Goal: Book appointment/travel/reservation

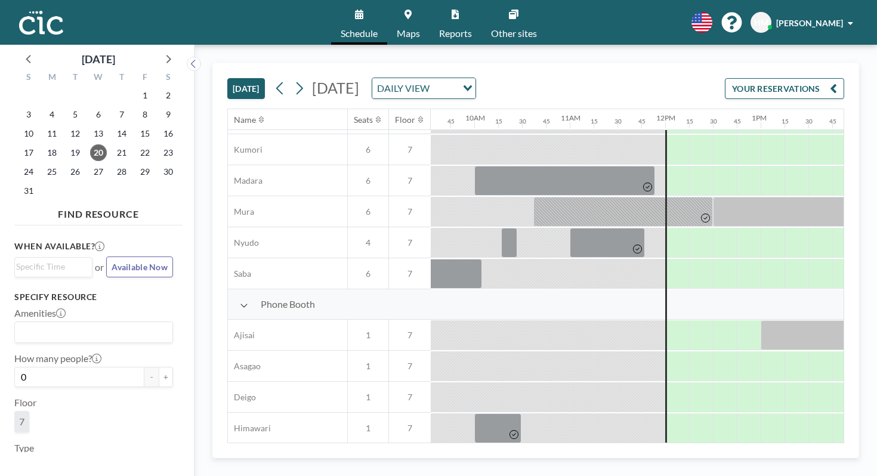
scroll to position [0, 911]
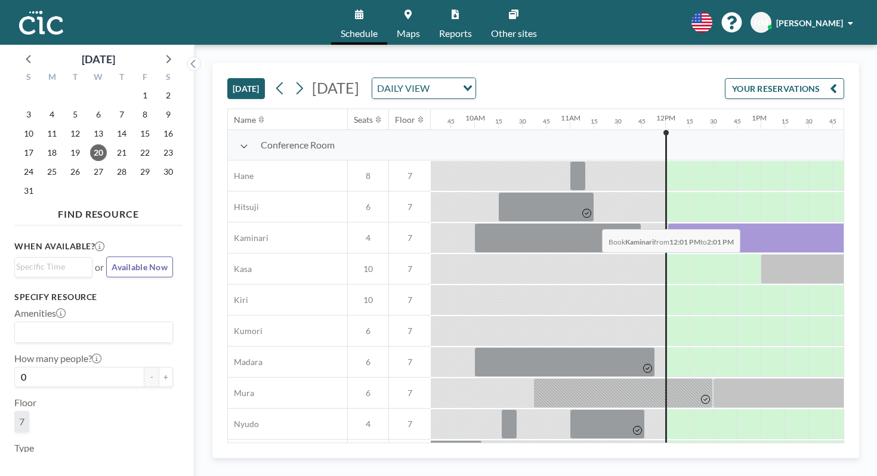
drag, startPoint x: 388, startPoint y: 189, endPoint x: 602, endPoint y: 202, distance: 214.0
click at [602, 223] on div at bounding box center [666, 238] width 2292 height 31
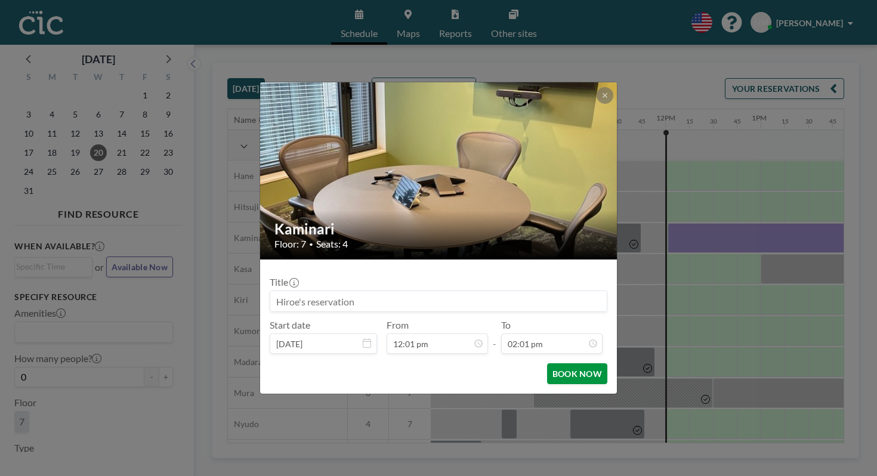
click at [550, 363] on button "BOOK NOW" at bounding box center [577, 373] width 60 height 21
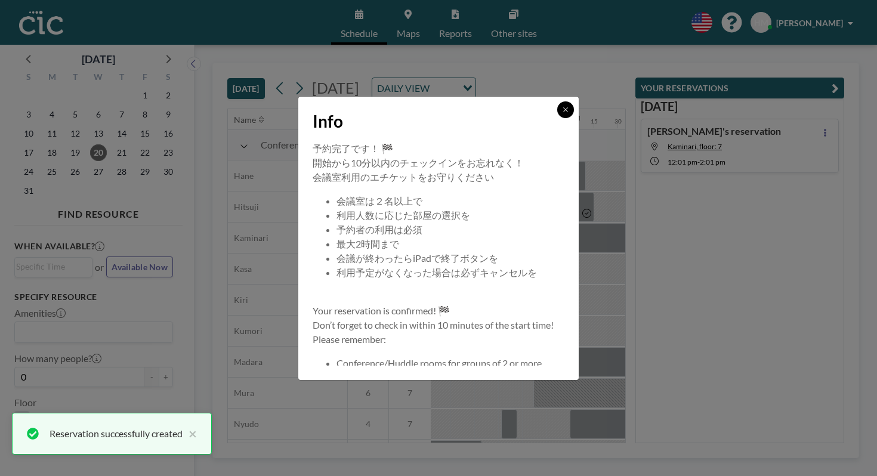
click at [562, 113] on icon at bounding box center [565, 109] width 7 height 7
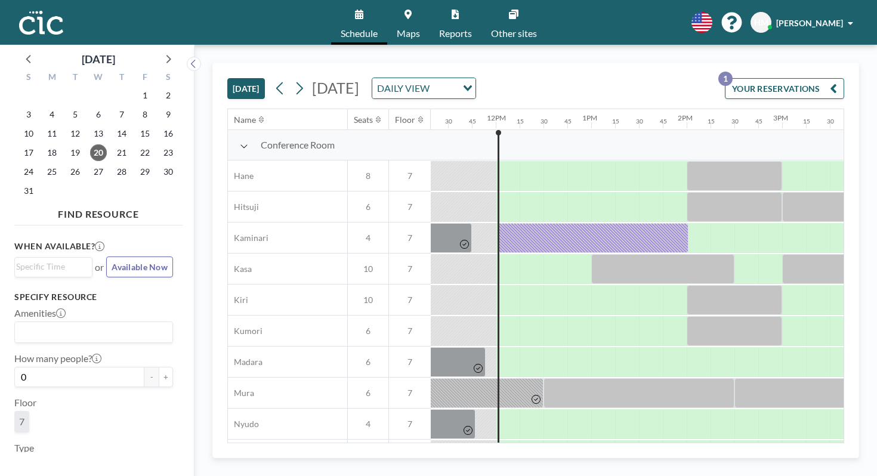
scroll to position [0, 1082]
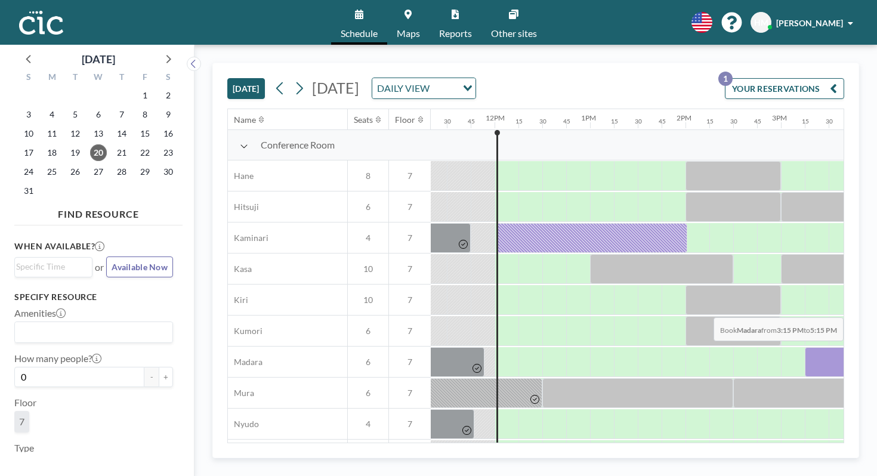
drag, startPoint x: 464, startPoint y: 288, endPoint x: 777, endPoint y: 289, distance: 312.2
click at [777, 347] on div at bounding box center [495, 362] width 2292 height 31
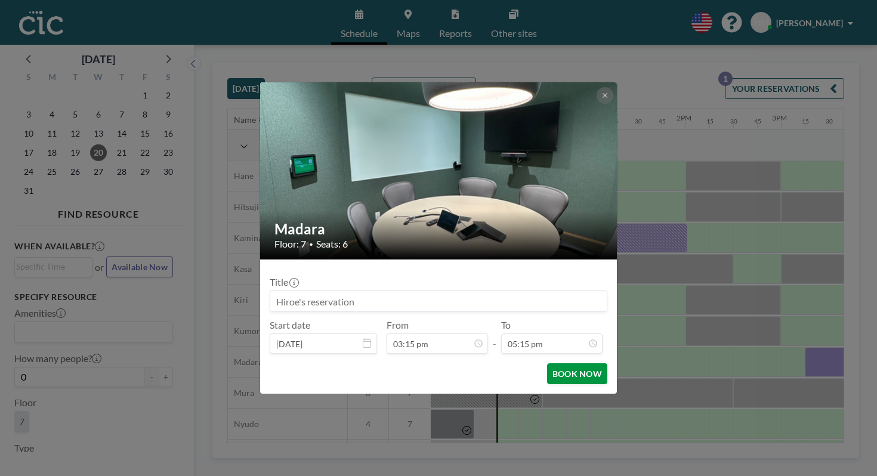
click at [565, 363] on button "BOOK NOW" at bounding box center [577, 373] width 60 height 21
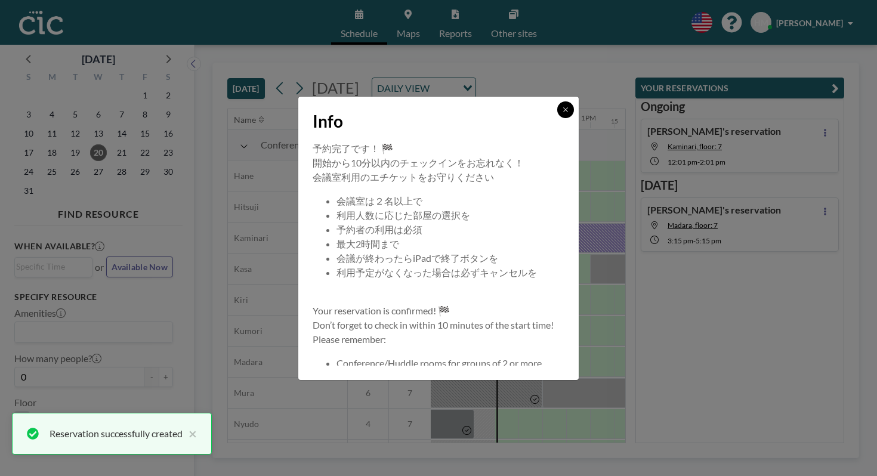
click at [557, 118] on button at bounding box center [565, 109] width 17 height 17
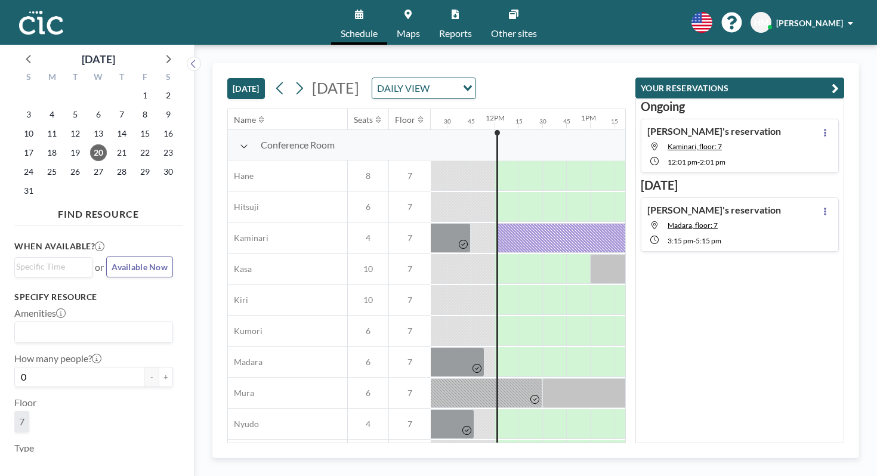
click at [412, 19] on link "Maps" at bounding box center [408, 22] width 42 height 45
